Goal: Task Accomplishment & Management: Use online tool/utility

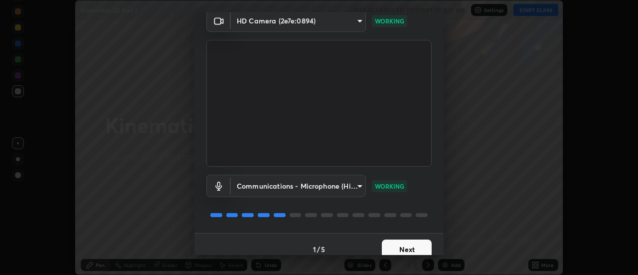
scroll to position [43, 0]
click at [398, 249] on button "Next" at bounding box center [407, 248] width 50 height 20
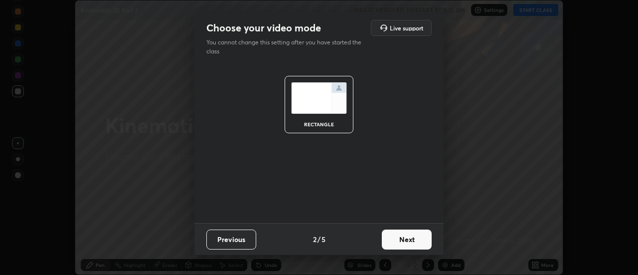
scroll to position [0, 0]
click at [399, 243] on button "Next" at bounding box center [407, 239] width 50 height 20
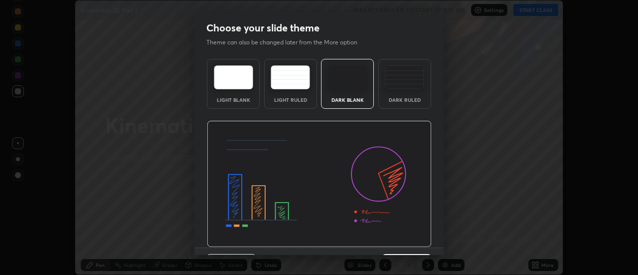
scroll to position [24, 0]
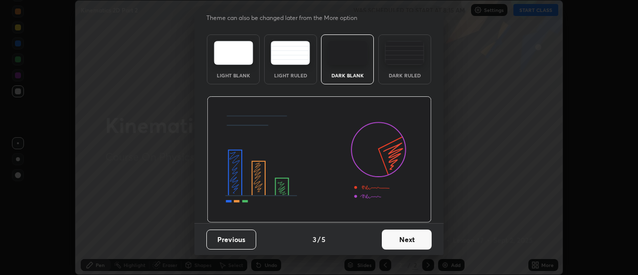
click at [395, 239] on button "Next" at bounding box center [407, 239] width 50 height 20
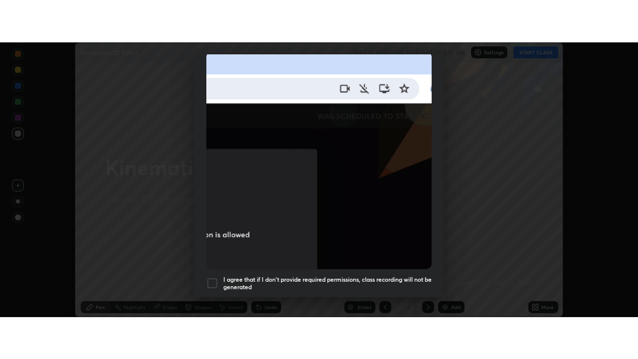
scroll to position [256, 0]
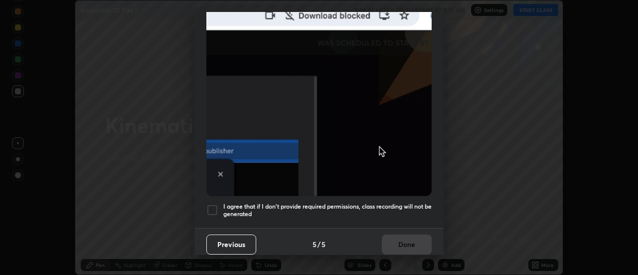
click at [298, 202] on h5 "I agree that if I don't provide required permissions, class recording will not …" at bounding box center [327, 209] width 208 height 15
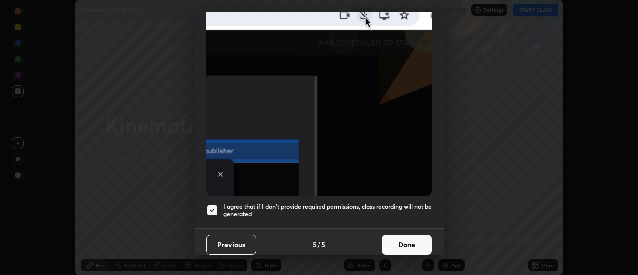
click at [411, 237] on button "Done" at bounding box center [407, 244] width 50 height 20
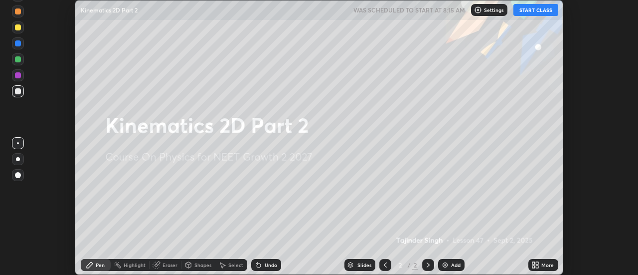
click at [533, 9] on button "START CLASS" at bounding box center [535, 10] width 45 height 12
click at [539, 265] on icon at bounding box center [535, 265] width 8 height 8
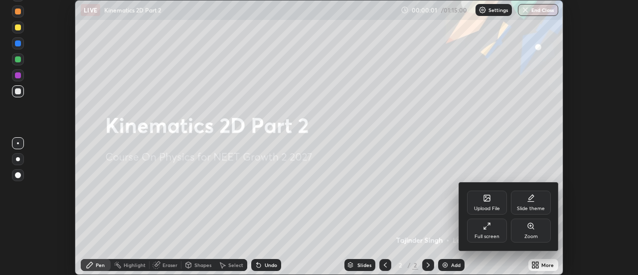
click at [487, 231] on div "Full screen" at bounding box center [487, 230] width 40 height 24
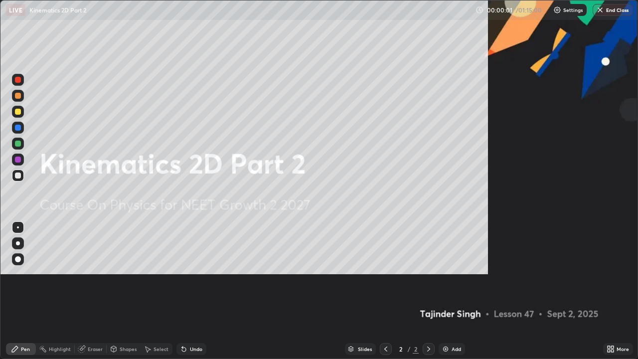
scroll to position [359, 638]
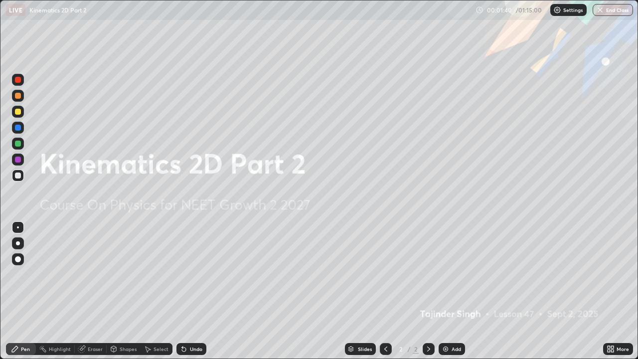
click at [442, 274] on img at bounding box center [445, 349] width 8 height 8
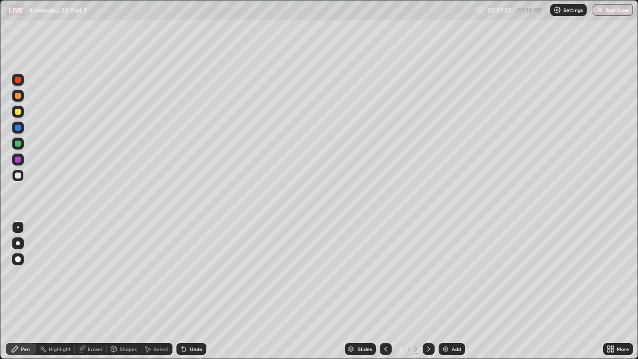
click at [16, 112] on div at bounding box center [18, 112] width 6 height 6
click at [18, 143] on div at bounding box center [18, 144] width 6 height 6
click at [193, 274] on div "Undo" at bounding box center [196, 348] width 12 height 5
click at [194, 274] on div "Undo" at bounding box center [196, 348] width 12 height 5
click at [15, 175] on div at bounding box center [18, 175] width 6 height 6
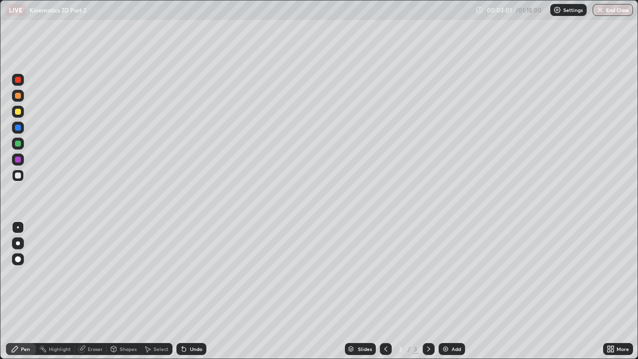
click at [18, 130] on div at bounding box center [18, 128] width 6 height 6
click at [16, 175] on div at bounding box center [18, 175] width 6 height 6
click at [18, 113] on div at bounding box center [18, 112] width 6 height 6
click at [18, 174] on div at bounding box center [18, 175] width 6 height 6
click at [158, 274] on div "Select" at bounding box center [160, 348] width 15 height 5
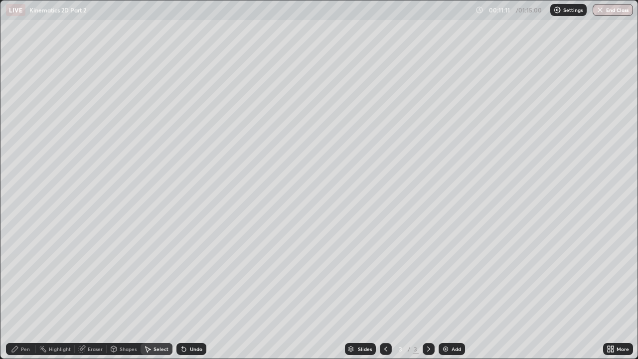
click at [28, 29] on div "Erase all" at bounding box center [18, 179] width 24 height 319
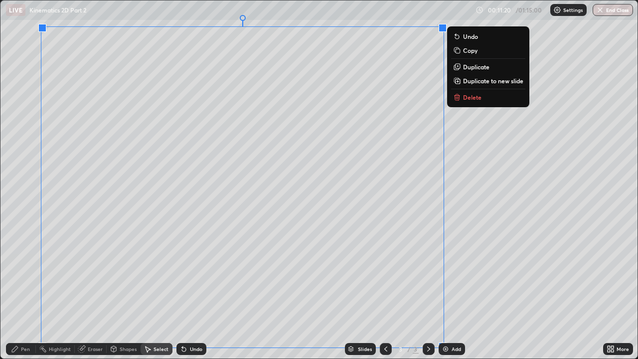
click at [460, 52] on icon at bounding box center [457, 50] width 8 height 8
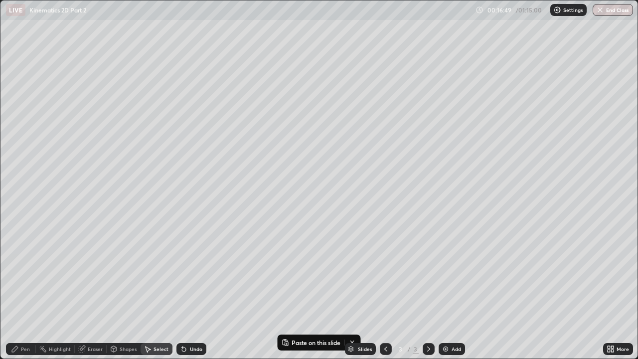
click at [447, 274] on div "Add" at bounding box center [451, 349] width 26 height 12
click at [103, 76] on button "Paste here" at bounding box center [98, 71] width 43 height 12
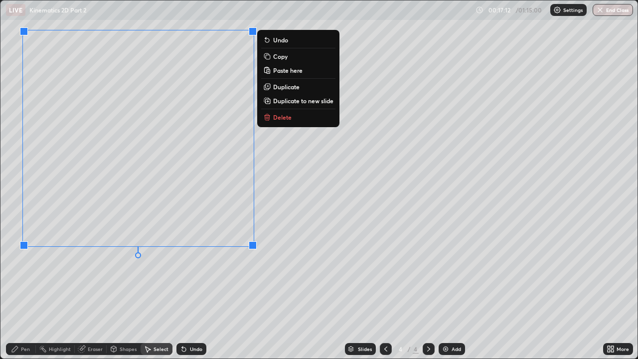
click at [38, 274] on div "0 ° Undo Copy Paste here Duplicate Duplicate to new slide Delete" at bounding box center [318, 179] width 637 height 358
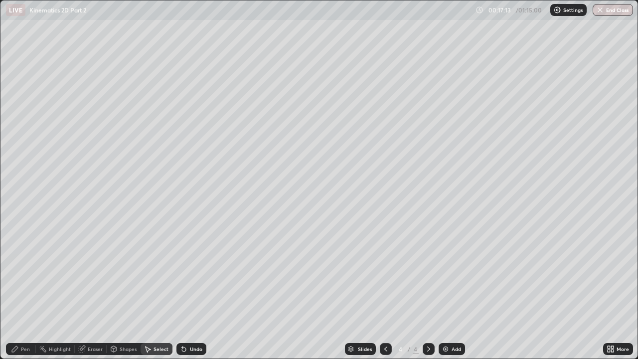
click at [86, 274] on div "Eraser" at bounding box center [91, 349] width 32 height 12
click at [21, 274] on div "Pen" at bounding box center [21, 349] width 30 height 12
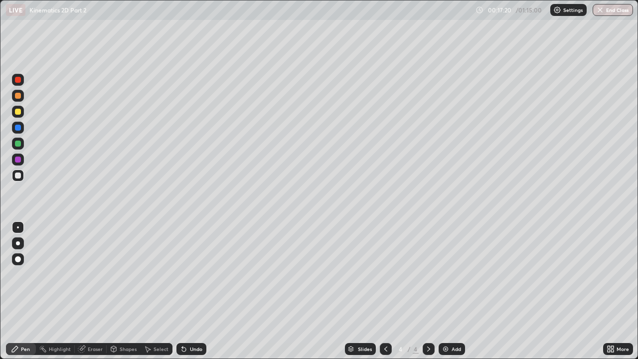
click at [18, 176] on div at bounding box center [18, 175] width 6 height 6
click at [17, 112] on div at bounding box center [18, 112] width 6 height 6
click at [190, 274] on div "Undo" at bounding box center [196, 348] width 12 height 5
click at [182, 274] on icon at bounding box center [184, 349] width 4 height 4
click at [186, 274] on icon at bounding box center [184, 349] width 8 height 8
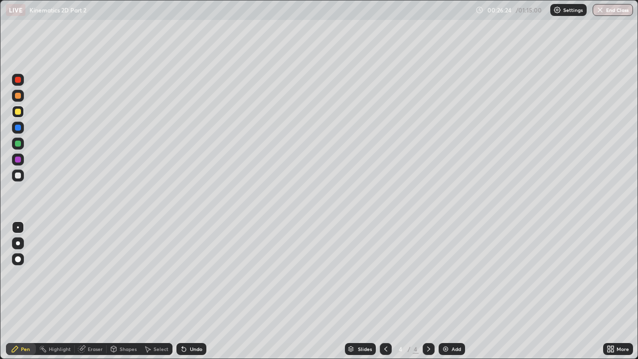
click at [444, 274] on img at bounding box center [445, 349] width 8 height 8
click at [20, 175] on div at bounding box center [18, 175] width 6 height 6
click at [18, 112] on div at bounding box center [18, 112] width 6 height 6
click at [17, 97] on div at bounding box center [18, 96] width 6 height 6
click at [187, 274] on div "Undo" at bounding box center [191, 349] width 30 height 12
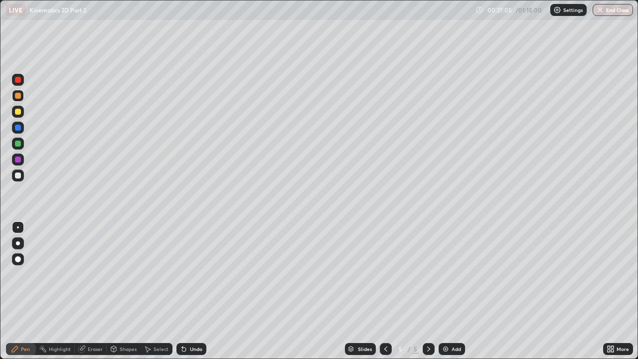
click at [182, 274] on icon at bounding box center [184, 349] width 4 height 4
click at [190, 274] on div "Undo" at bounding box center [196, 348] width 12 height 5
click at [20, 129] on div at bounding box center [18, 128] width 6 height 6
click at [17, 141] on div at bounding box center [18, 144] width 6 height 6
click at [187, 274] on div "Undo" at bounding box center [191, 349] width 30 height 12
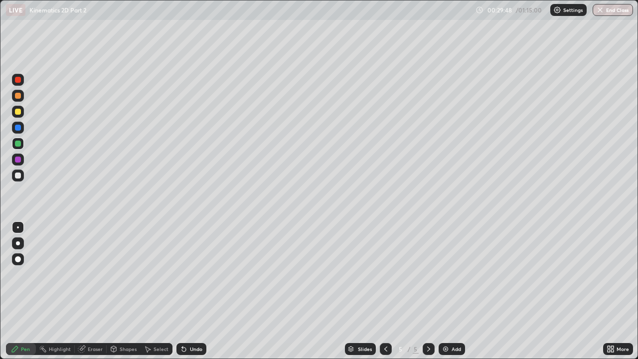
click at [187, 274] on div "Undo" at bounding box center [191, 349] width 30 height 12
click at [188, 274] on div "Undo" at bounding box center [191, 349] width 30 height 12
click at [186, 274] on icon at bounding box center [184, 349] width 8 height 8
click at [190, 274] on div "Undo" at bounding box center [196, 348] width 12 height 5
click at [186, 274] on div "Undo" at bounding box center [191, 349] width 30 height 12
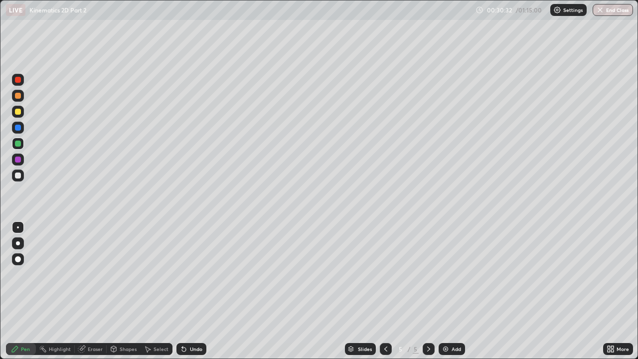
click at [187, 274] on div "Undo" at bounding box center [191, 349] width 30 height 12
click at [92, 274] on div "Eraser" at bounding box center [95, 348] width 15 height 5
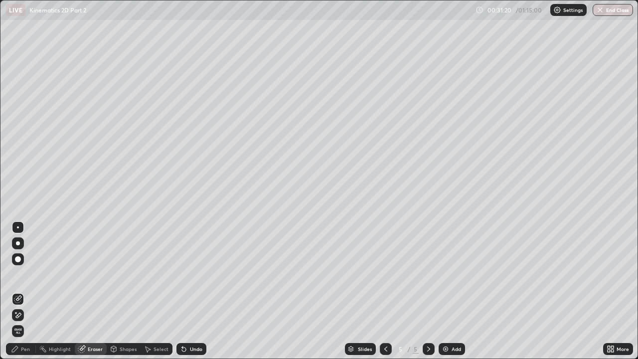
click at [88, 274] on div "Eraser" at bounding box center [91, 349] width 32 height 12
click at [18, 262] on div at bounding box center [18, 259] width 6 height 6
click at [29, 274] on div "Pen" at bounding box center [25, 348] width 9 height 5
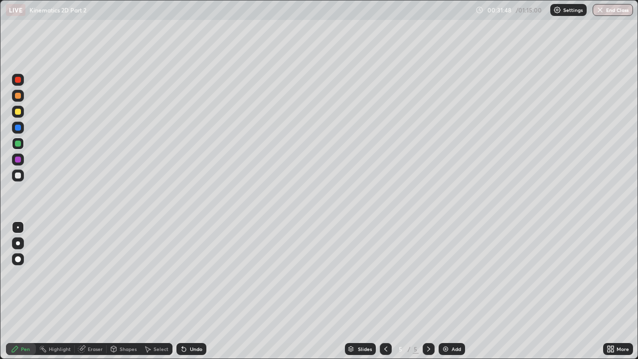
click at [18, 175] on div at bounding box center [18, 175] width 6 height 6
click at [17, 126] on div at bounding box center [18, 128] width 6 height 6
click at [16, 157] on div at bounding box center [18, 159] width 6 height 6
click at [18, 176] on div at bounding box center [18, 175] width 6 height 6
click at [190, 274] on div "Undo" at bounding box center [196, 348] width 12 height 5
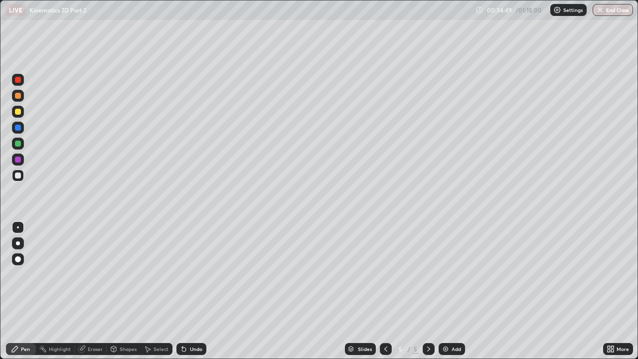
click at [190, 274] on div "Undo" at bounding box center [196, 348] width 12 height 5
click at [191, 274] on div "Undo" at bounding box center [196, 348] width 12 height 5
click at [194, 274] on div "Undo" at bounding box center [196, 348] width 12 height 5
click at [18, 113] on div at bounding box center [18, 112] width 6 height 6
click at [194, 274] on div "Undo" at bounding box center [196, 348] width 12 height 5
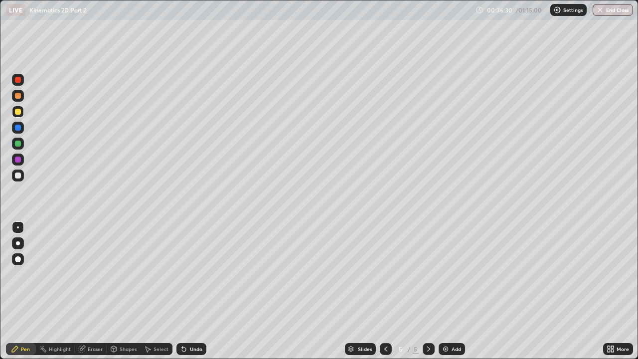
click at [16, 175] on div at bounding box center [18, 175] width 6 height 6
click at [192, 274] on div "Undo" at bounding box center [191, 349] width 30 height 12
click at [190, 274] on div "Undo" at bounding box center [196, 348] width 12 height 5
click at [457, 274] on div "Add" at bounding box center [455, 348] width 9 height 5
click at [385, 274] on icon at bounding box center [385, 348] width 3 height 5
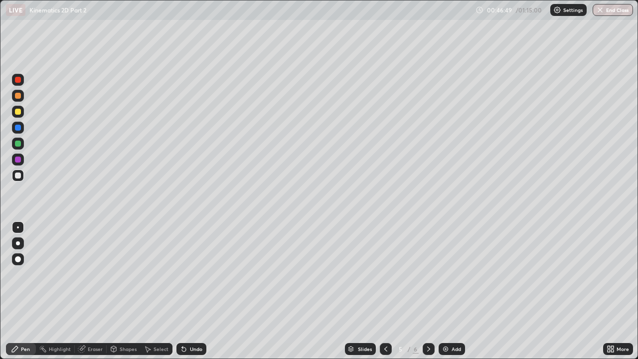
click at [157, 274] on div "Select" at bounding box center [157, 349] width 32 height 12
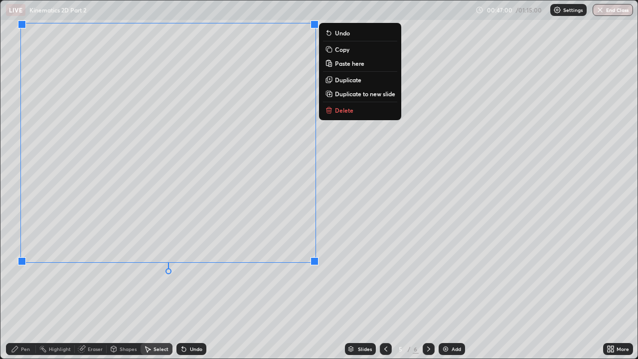
click at [340, 49] on p "Copy" at bounding box center [342, 49] width 14 height 8
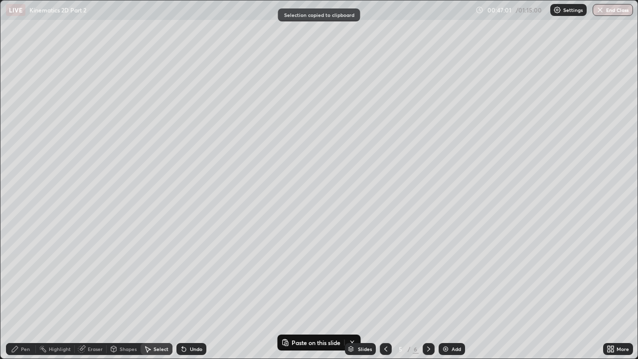
click at [427, 274] on icon at bounding box center [428, 349] width 8 height 8
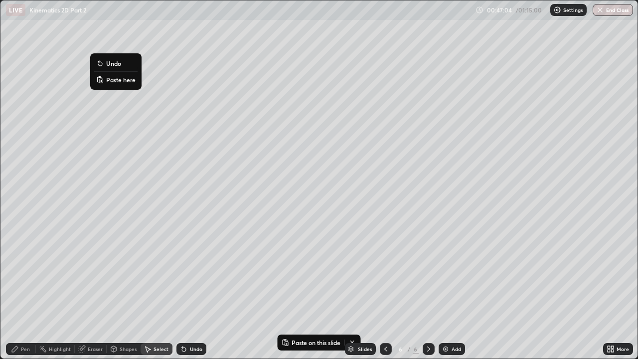
click at [121, 82] on p "Paste here" at bounding box center [120, 80] width 29 height 8
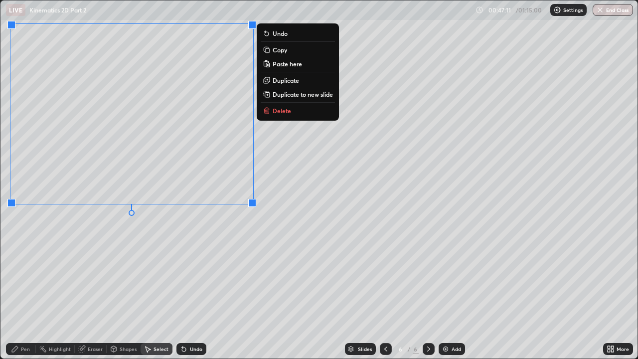
click at [92, 274] on div "0 ° Undo Copy Paste here Duplicate Duplicate to new slide Delete" at bounding box center [318, 179] width 637 height 358
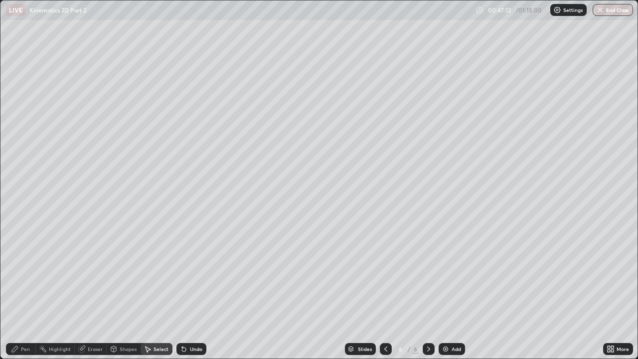
click at [88, 274] on div "Eraser" at bounding box center [95, 348] width 15 height 5
click at [29, 274] on div "Pen" at bounding box center [25, 348] width 9 height 5
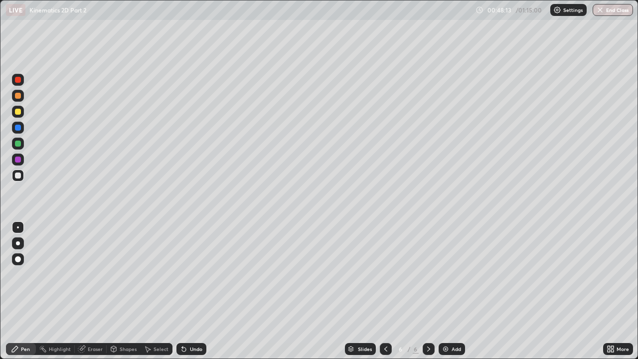
click at [190, 274] on div "Undo" at bounding box center [196, 348] width 12 height 5
click at [187, 274] on div "Undo" at bounding box center [191, 349] width 30 height 12
click at [182, 274] on icon at bounding box center [182, 346] width 1 height 1
click at [190, 274] on div "Undo" at bounding box center [196, 348] width 12 height 5
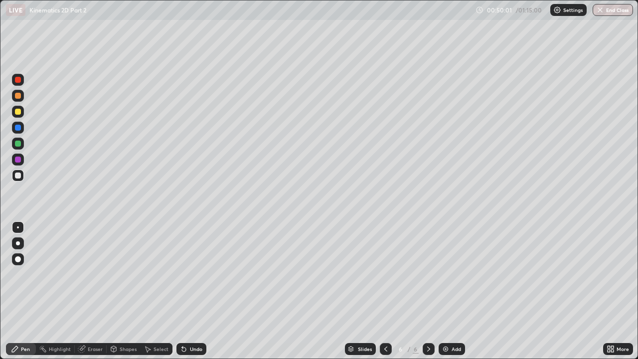
click at [192, 274] on div "Undo" at bounding box center [191, 349] width 30 height 12
click at [191, 274] on div "Undo" at bounding box center [196, 348] width 12 height 5
click at [16, 113] on div at bounding box center [18, 112] width 6 height 6
click at [95, 274] on div "Eraser" at bounding box center [95, 348] width 15 height 5
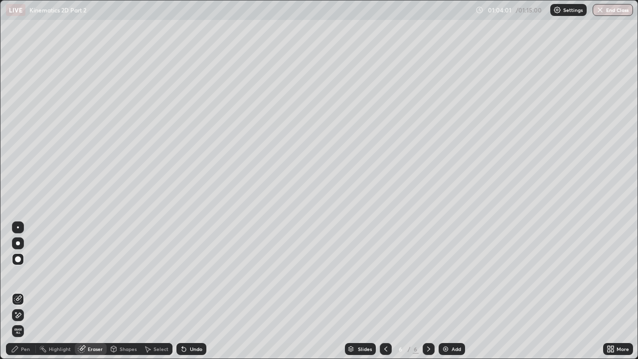
click at [25, 274] on div "Pen" at bounding box center [25, 348] width 9 height 5
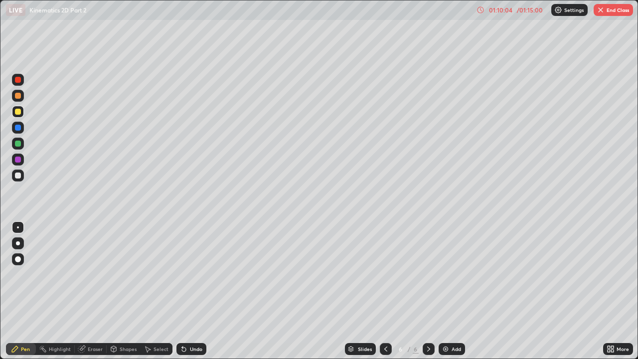
click at [607, 6] on button "End Class" at bounding box center [612, 10] width 39 height 12
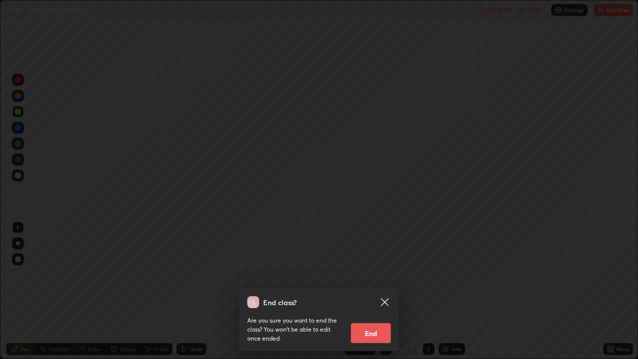
click at [375, 274] on button "End" at bounding box center [371, 333] width 40 height 20
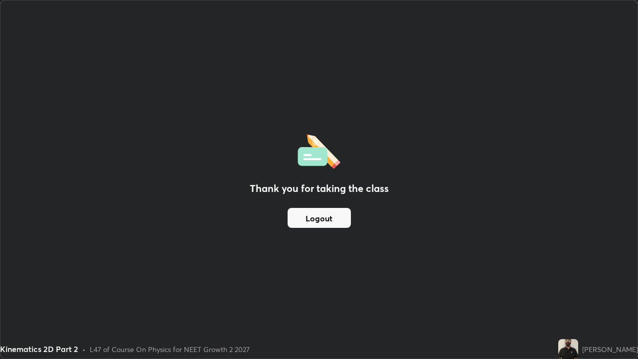
click at [428, 269] on div "Thank you for taking the class Logout" at bounding box center [318, 179] width 637 height 358
